Goal: Task Accomplishment & Management: Use online tool/utility

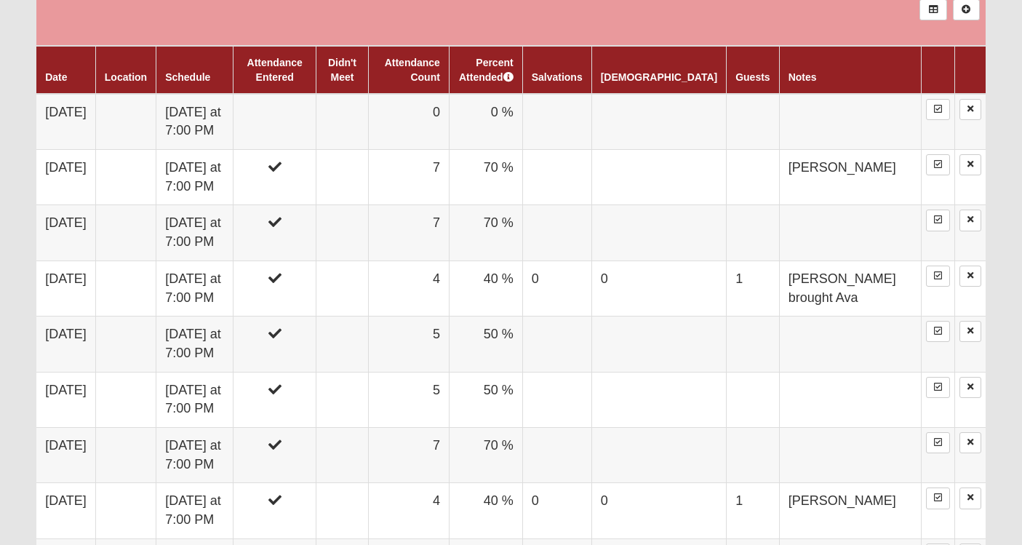
scroll to position [905, 0]
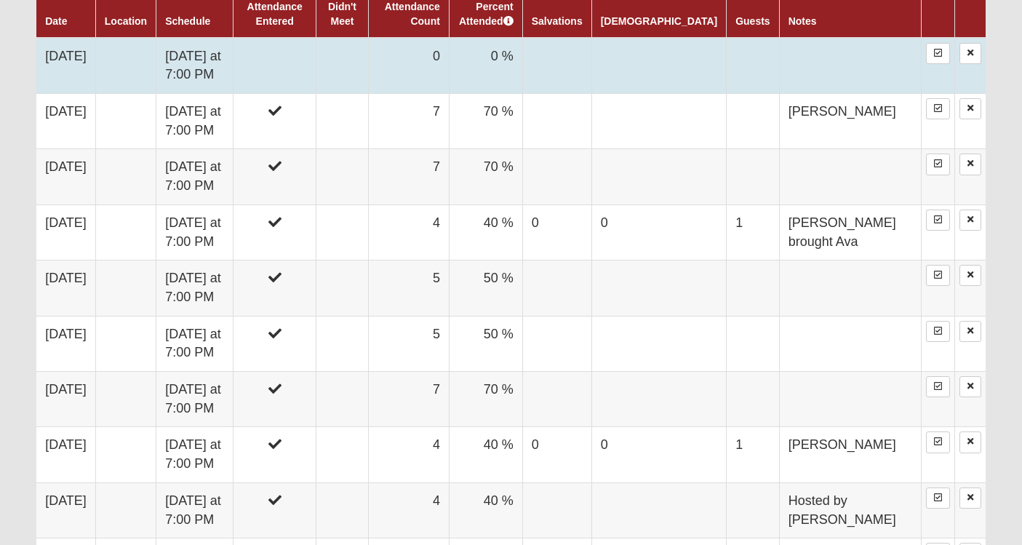
click at [224, 63] on td "[DATE] at 7:00 PM" at bounding box center [194, 66] width 77 height 56
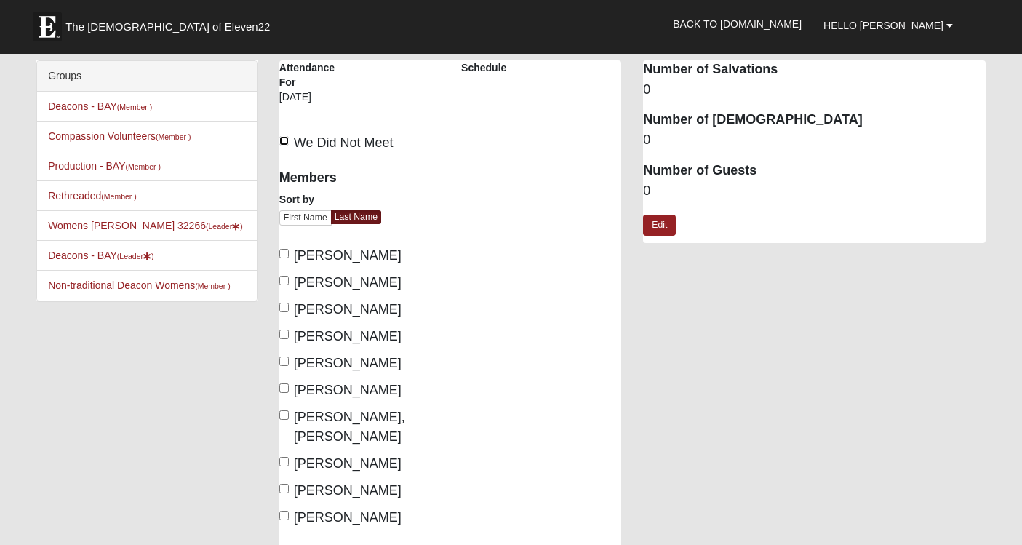
click at [286, 144] on input "We Did Not Meet" at bounding box center [283, 140] width 9 height 9
checkbox input "true"
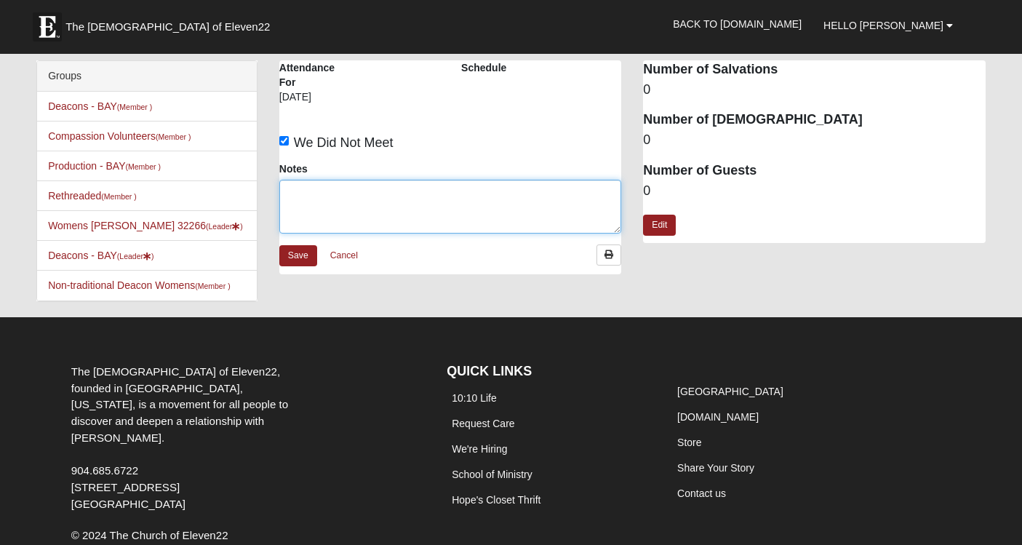
click at [349, 188] on textarea "Notes" at bounding box center [450, 207] width 342 height 54
type textarea "Saturated"
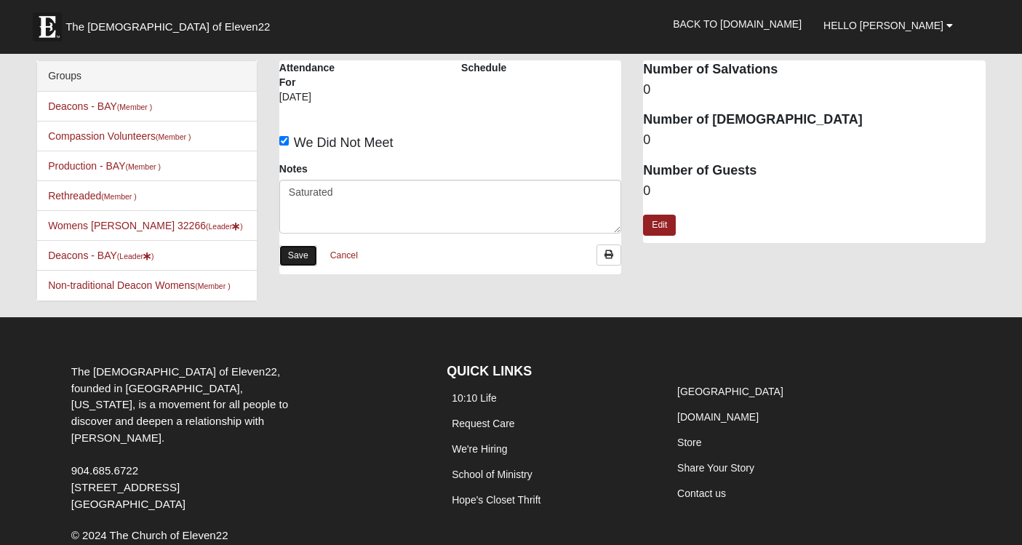
click at [309, 260] on link "Save" at bounding box center [298, 255] width 38 height 21
